Goal: Book appointment/travel/reservation

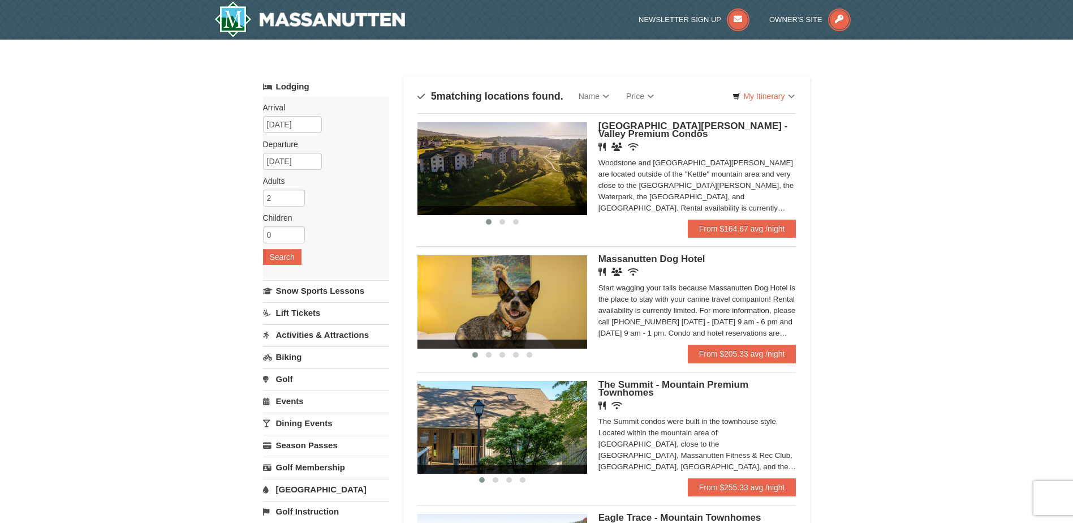
click at [295, 309] on link "Lift Tickets" at bounding box center [326, 312] width 126 height 21
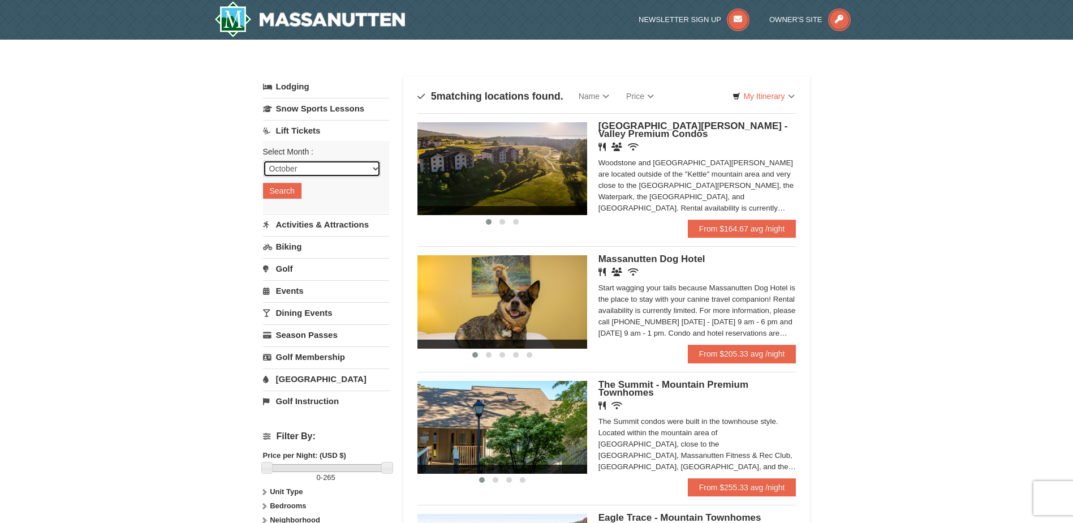
click at [291, 170] on select "October November December January February March April May June July August Sep…" at bounding box center [322, 168] width 118 height 17
select select "12"
click at [263, 160] on select "October November December January February March April May June July August Sep…" at bounding box center [322, 168] width 118 height 17
click at [291, 194] on button "Search" at bounding box center [282, 191] width 38 height 16
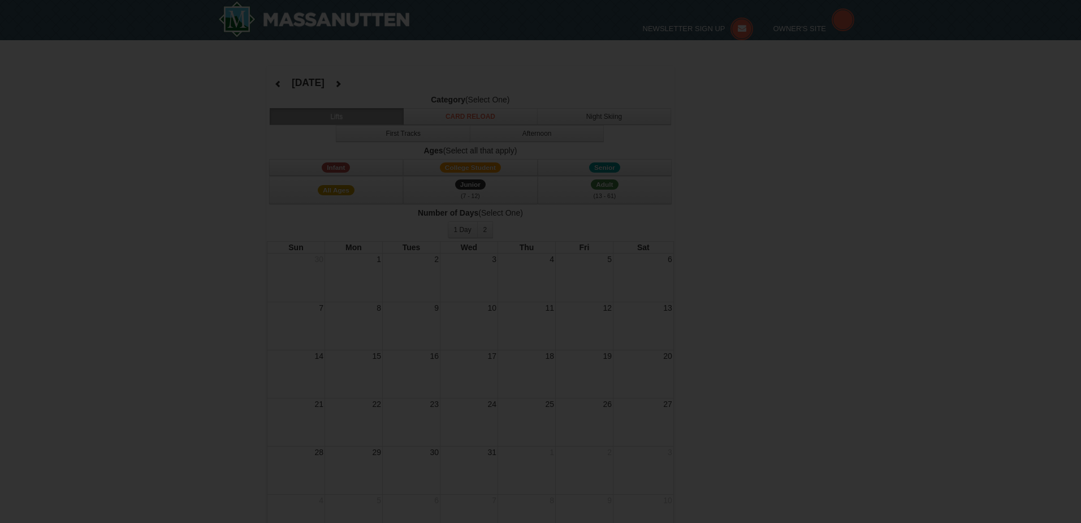
select select "12"
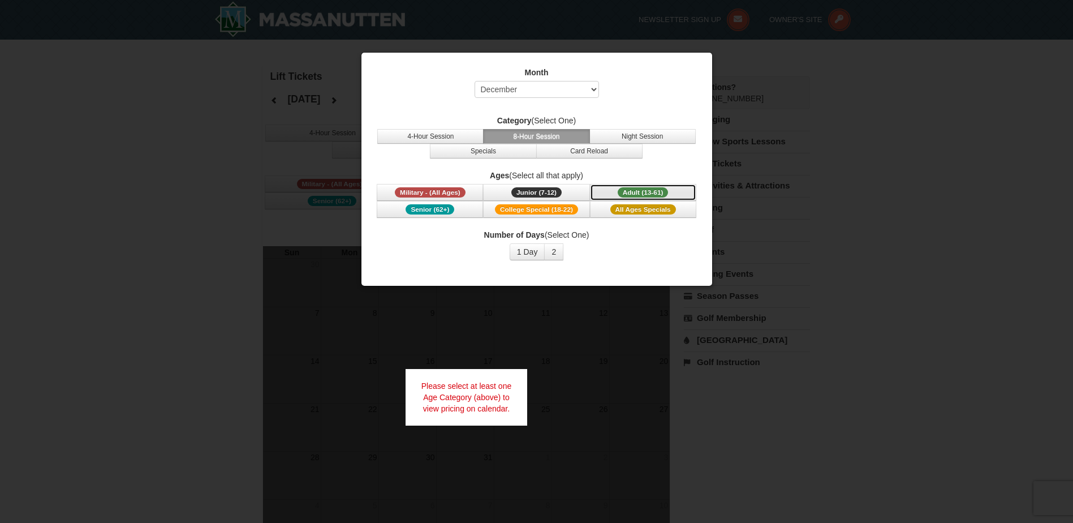
click at [641, 186] on button "Adult (13-61) (13 - 61)" at bounding box center [643, 192] width 106 height 17
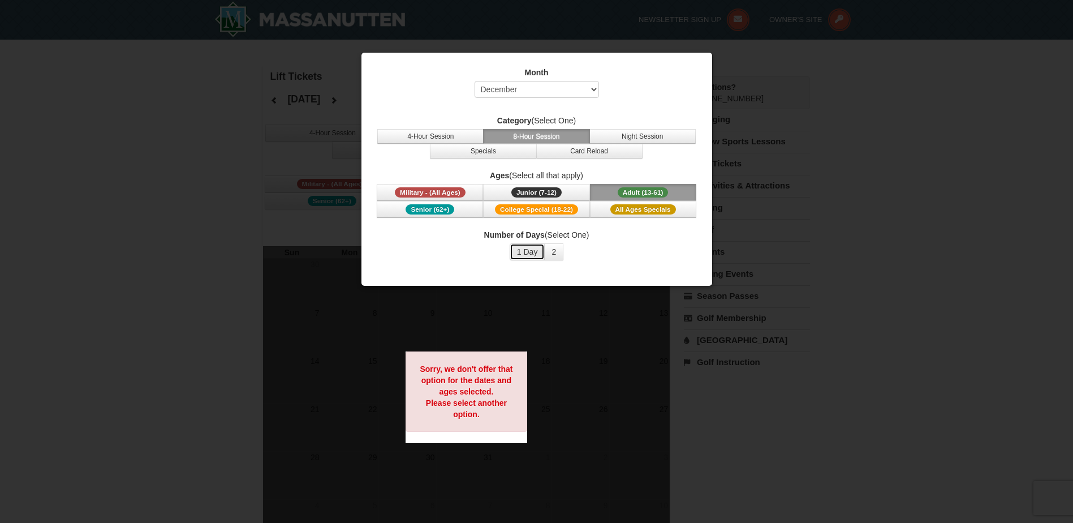
click at [516, 253] on button "1 Day" at bounding box center [528, 251] width 36 height 17
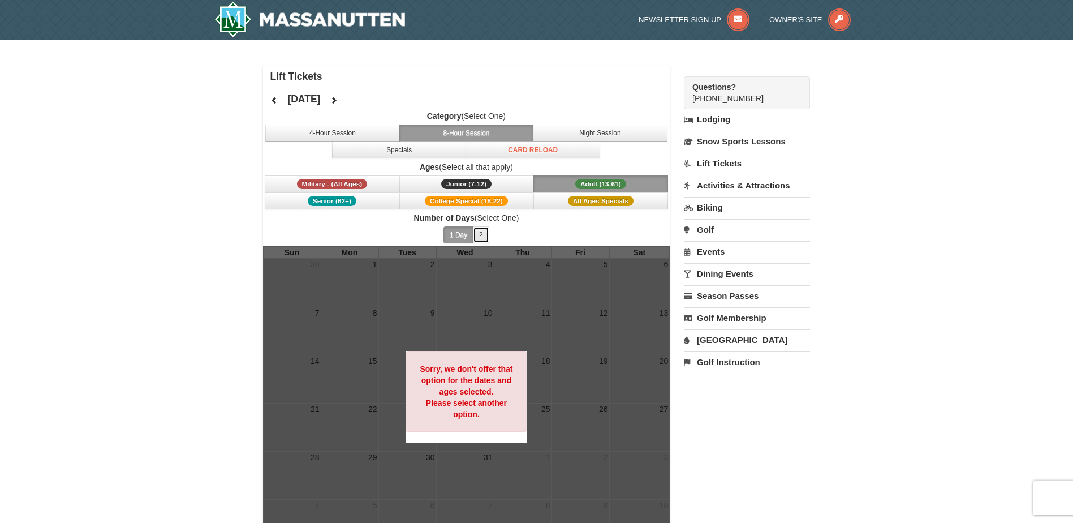
click at [479, 234] on button "2" at bounding box center [481, 234] width 16 height 17
click at [293, 133] on button "4-Hour Session" at bounding box center [332, 132] width 135 height 17
